Goal: Find specific page/section: Find specific page/section

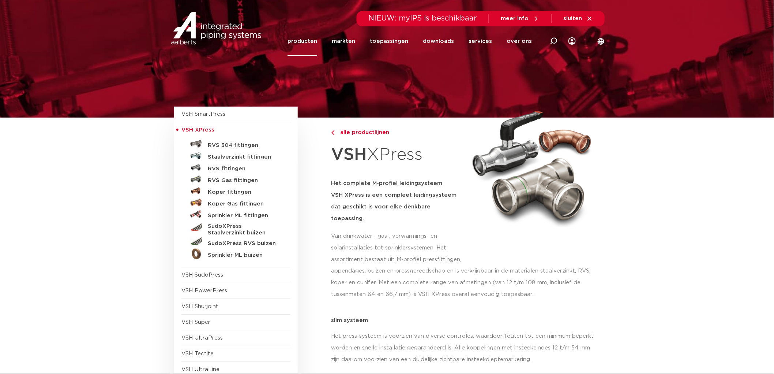
click at [233, 153] on link "Staalverzinkt fittingen" at bounding box center [235, 156] width 109 height 12
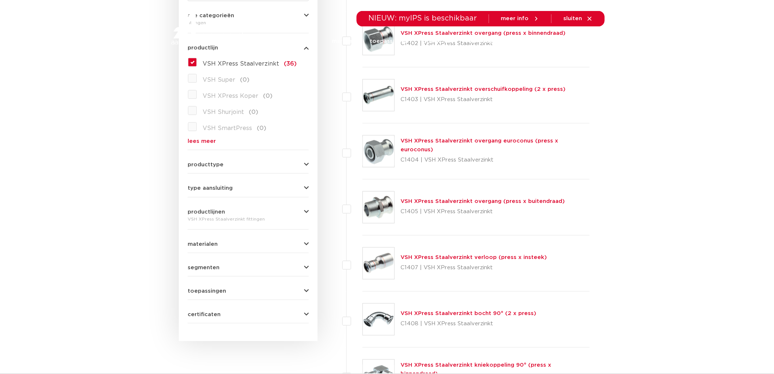
click at [462, 88] on link "VSH XPress Staalverzinkt overschuifkoppeling (2 x press)" at bounding box center [483, 88] width 165 height 5
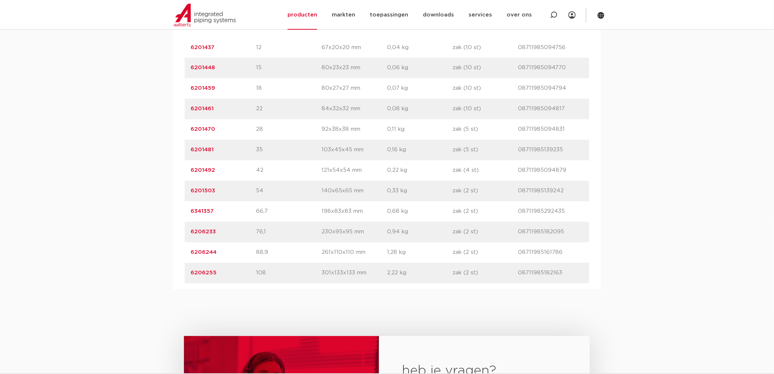
scroll to position [527, 0]
